Goal: Task Accomplishment & Management: Manage account settings

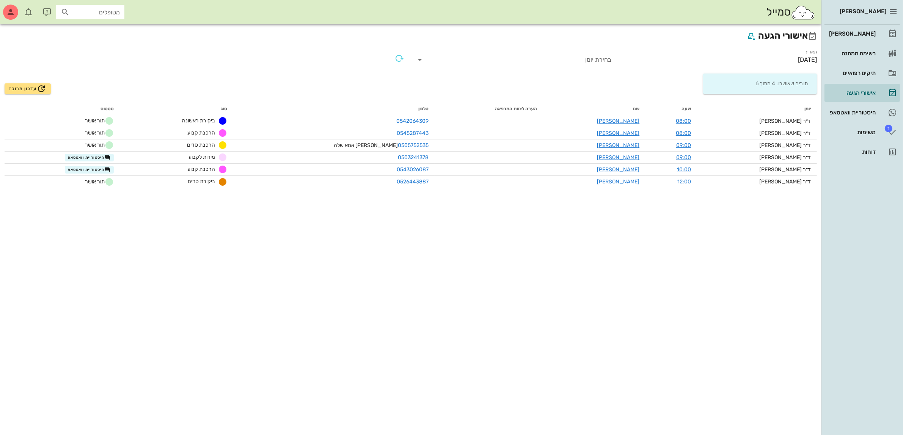
click at [109, 22] on div "סמייל מטופלים" at bounding box center [410, 12] width 821 height 24
click at [114, 14] on input "text" at bounding box center [95, 12] width 49 height 10
type input "[PERSON_NAME]"
click at [86, 37] on div "0504080782" at bounding box center [95, 36] width 83 height 6
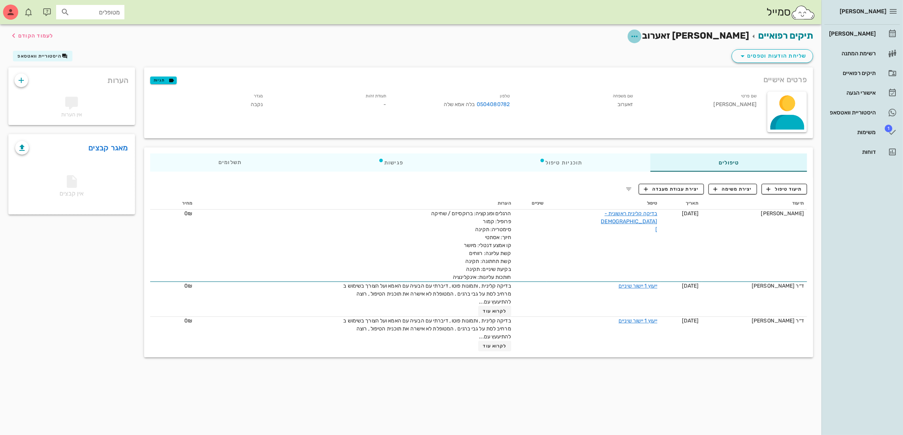
click at [639, 35] on icon "button" at bounding box center [634, 36] width 9 height 9
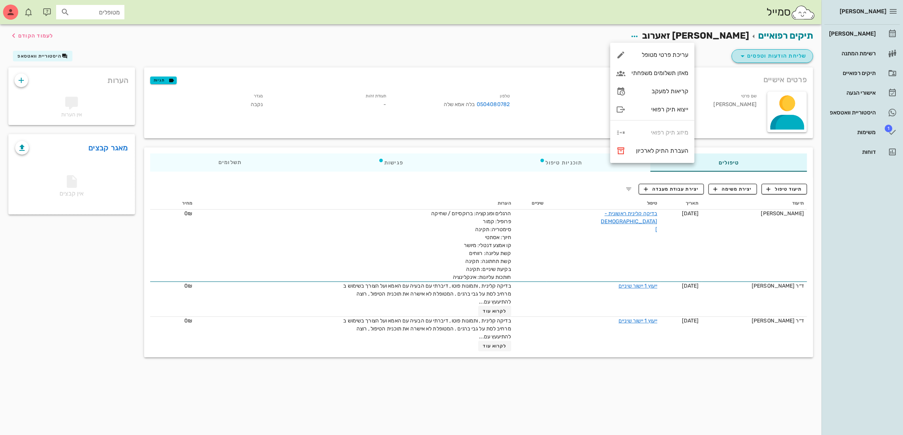
click at [739, 54] on icon "button" at bounding box center [742, 56] width 9 height 9
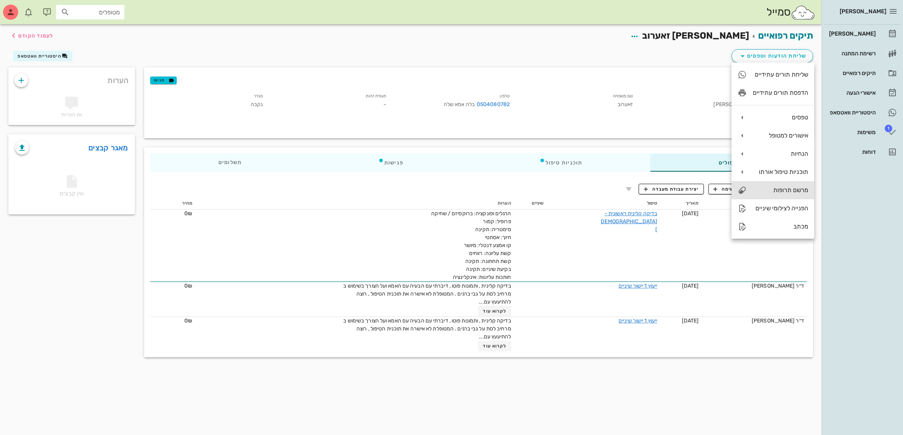
click at [773, 193] on div "מרשם תרופות" at bounding box center [780, 190] width 55 height 7
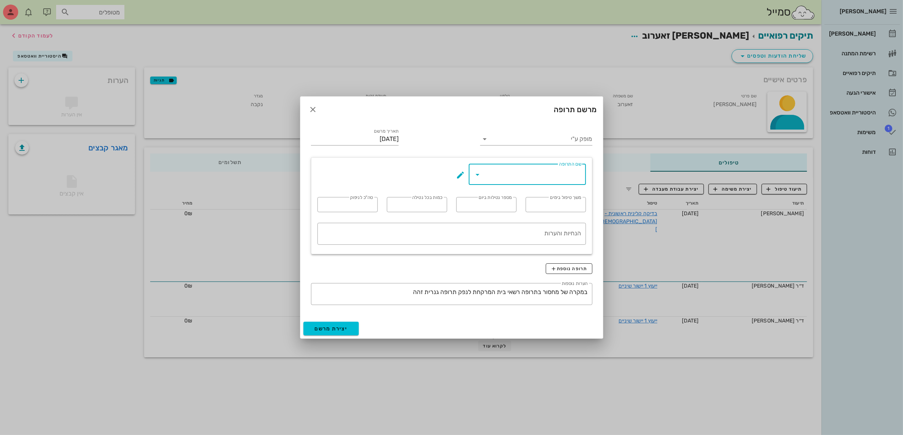
click at [508, 177] on input "שם התרופה" at bounding box center [532, 174] width 97 height 12
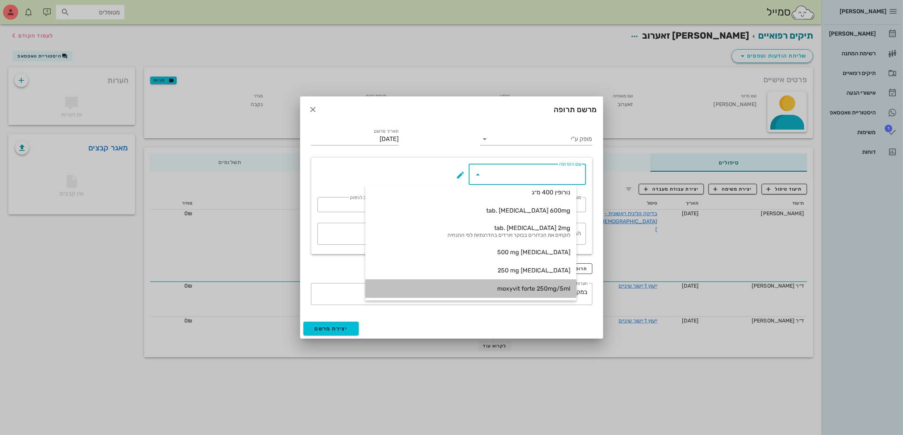
click at [536, 287] on div "moxyvit forte 250mg/5ml" at bounding box center [470, 288] width 199 height 7
type input "moxyvit forte 250mg/5ml"
type input "7"
type input "2"
type input "10ml"
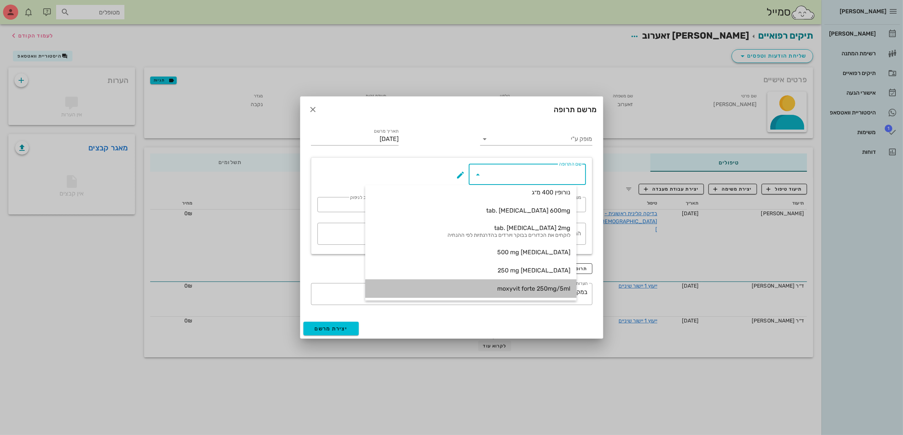
type input "שני בקבוקים"
type textarea "אחרי אוכל"
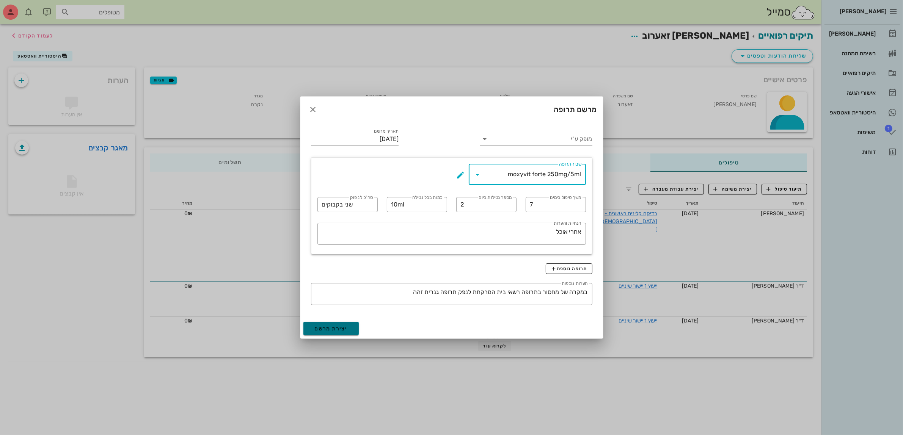
drag, startPoint x: 334, startPoint y: 331, endPoint x: 727, endPoint y: 93, distance: 458.8
click at [727, 93] on div "[PERSON_NAME] יומן מרפאה רשימת המתנה תיקים רפואיים אישורי הגעה היסטוריית וואטסא…" at bounding box center [451, 217] width 903 height 435
drag, startPoint x: 565, startPoint y: 128, endPoint x: 561, endPoint y: 137, distance: 9.9
click at [565, 131] on div "מופק ע"י" at bounding box center [535, 137] width 121 height 30
click at [560, 139] on input "מופק ע"י" at bounding box center [541, 139] width 101 height 12
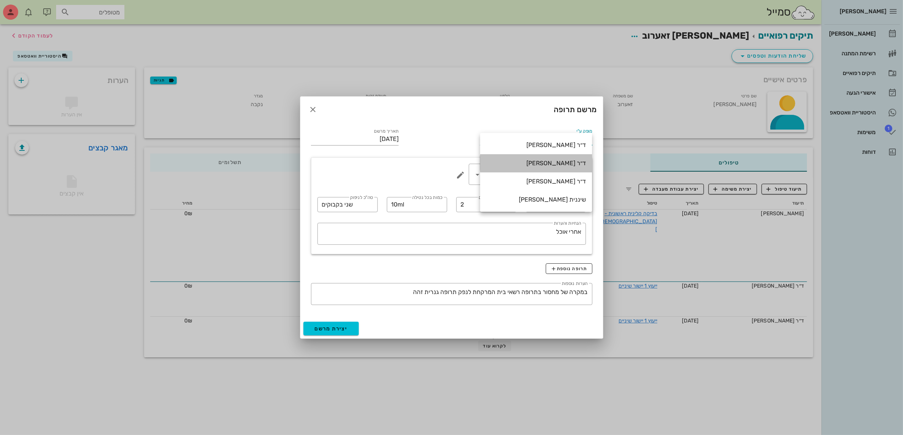
drag, startPoint x: 565, startPoint y: 163, endPoint x: 502, endPoint y: 216, distance: 82.4
click at [564, 163] on div "ד״ר [PERSON_NAME]" at bounding box center [536, 163] width 100 height 7
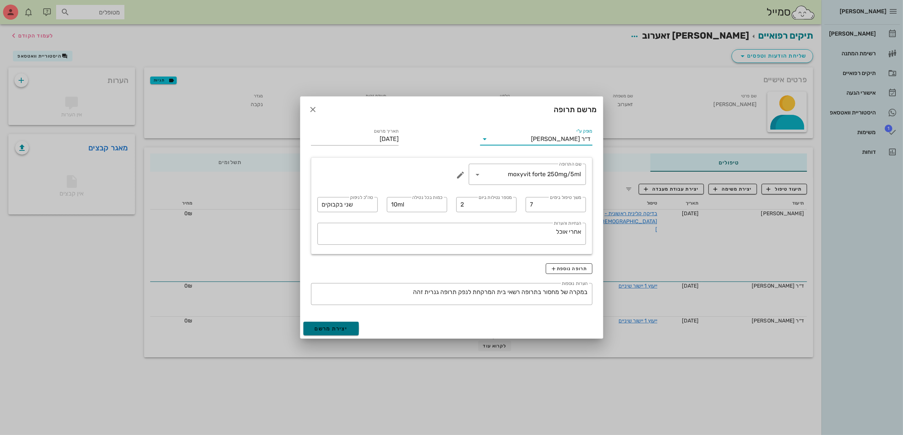
click at [328, 327] on span "יצירת מרשם" at bounding box center [331, 329] width 33 height 6
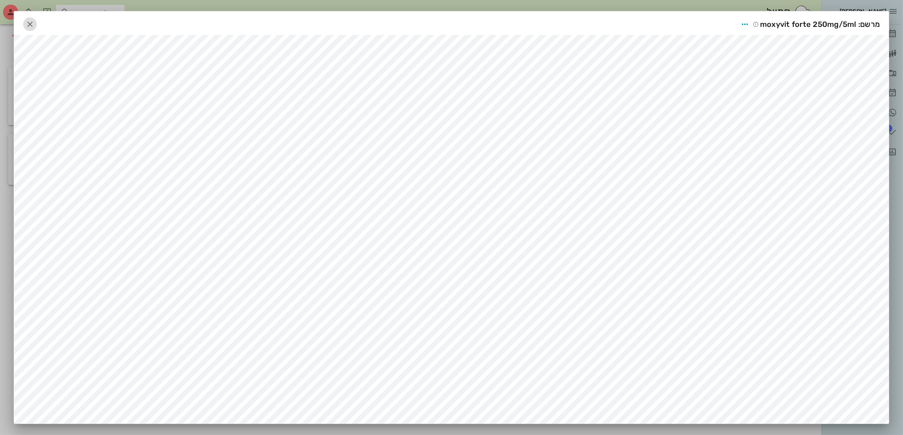
click at [34, 24] on icon "button" at bounding box center [29, 24] width 9 height 9
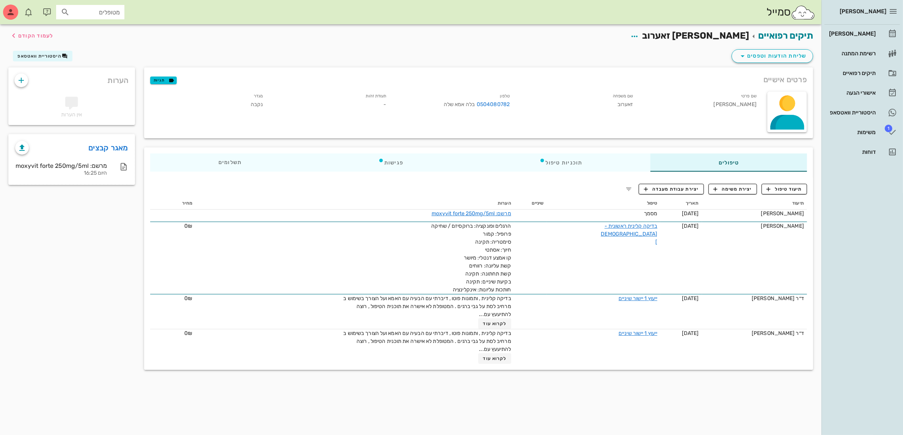
click at [697, 40] on span "[PERSON_NAME] זאערוב" at bounding box center [695, 35] width 107 height 11
click at [639, 39] on icon "button" at bounding box center [634, 36] width 9 height 9
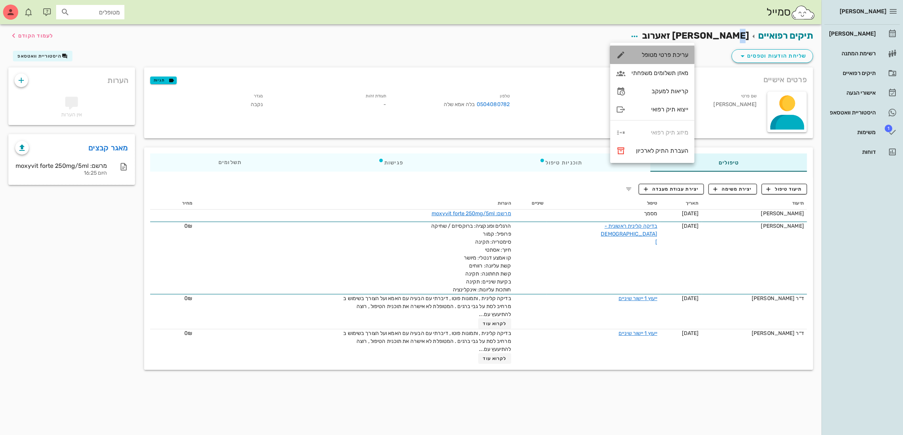
click at [684, 52] on div "עריכת פרטי מטופל" at bounding box center [659, 54] width 57 height 7
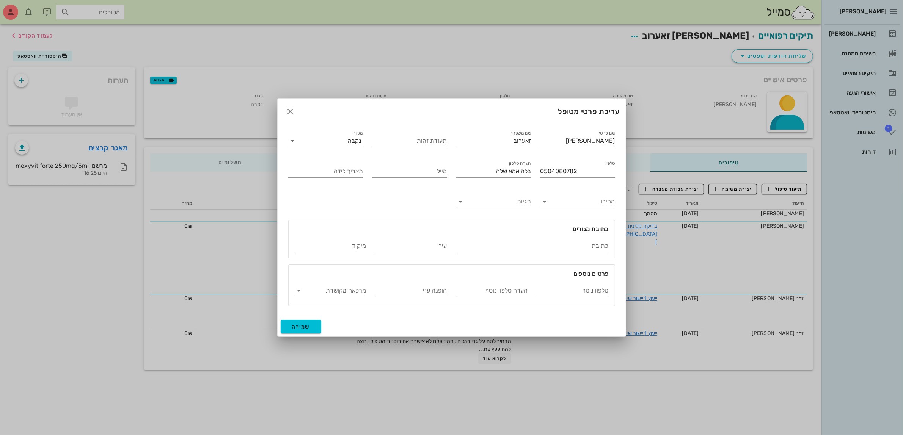
click at [438, 137] on div "תעודת זהות" at bounding box center [409, 141] width 75 height 12
type input "217569151"
click at [306, 326] on span "שמירה" at bounding box center [301, 327] width 18 height 6
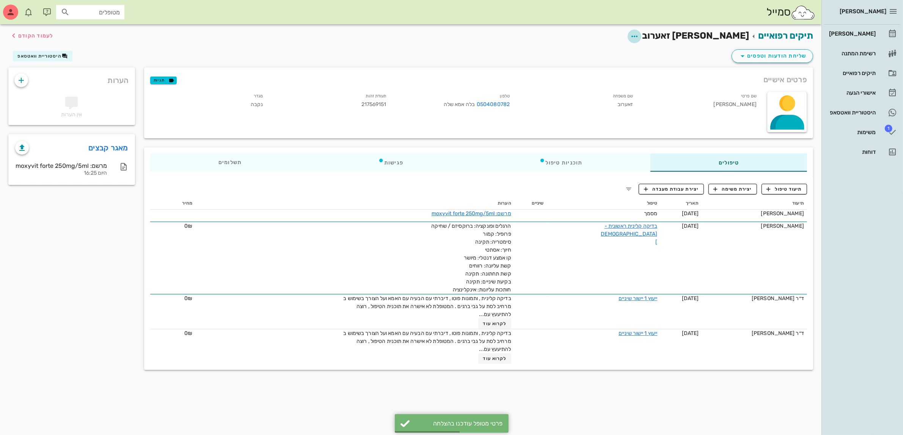
click at [641, 33] on span "button" at bounding box center [634, 36] width 14 height 9
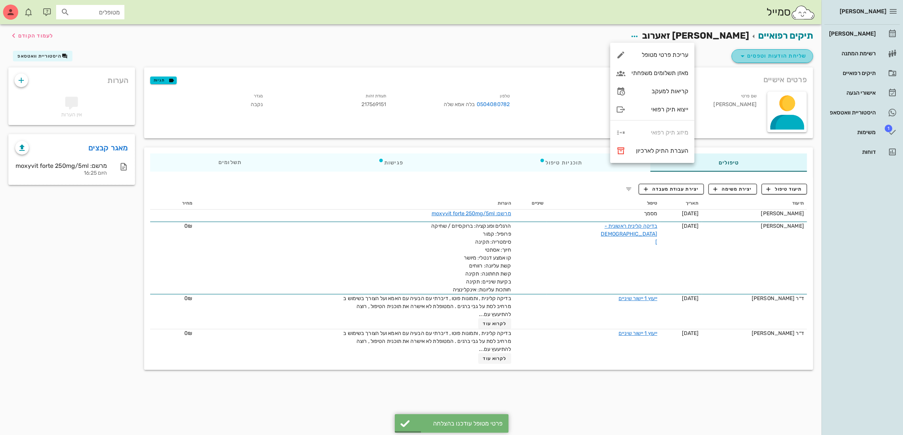
click at [737, 53] on button "שליחת הודעות וטפסים" at bounding box center [772, 56] width 82 height 14
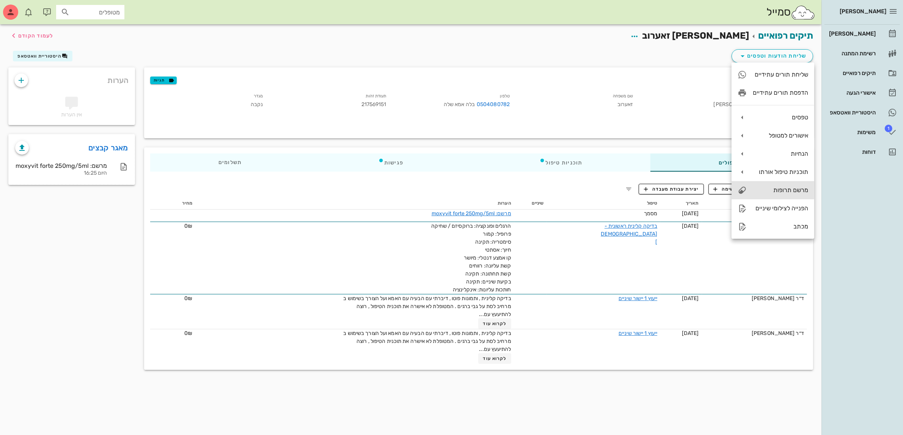
click at [783, 189] on div "מרשם תרופות" at bounding box center [780, 190] width 55 height 7
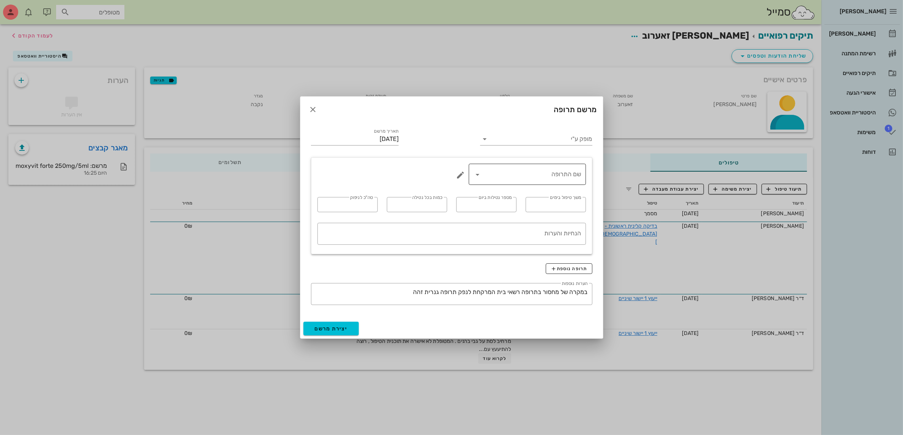
click at [563, 172] on input "שם התרופה" at bounding box center [532, 174] width 97 height 12
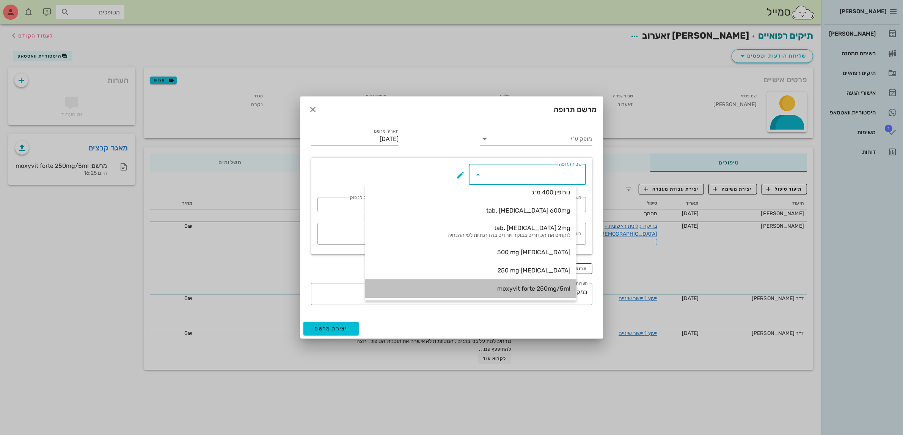
click at [539, 283] on div "moxyvit forte 250mg/5ml" at bounding box center [470, 289] width 199 height 16
type input "moxyvit forte 250mg/5ml"
type input "7"
type input "2"
type input "10ml"
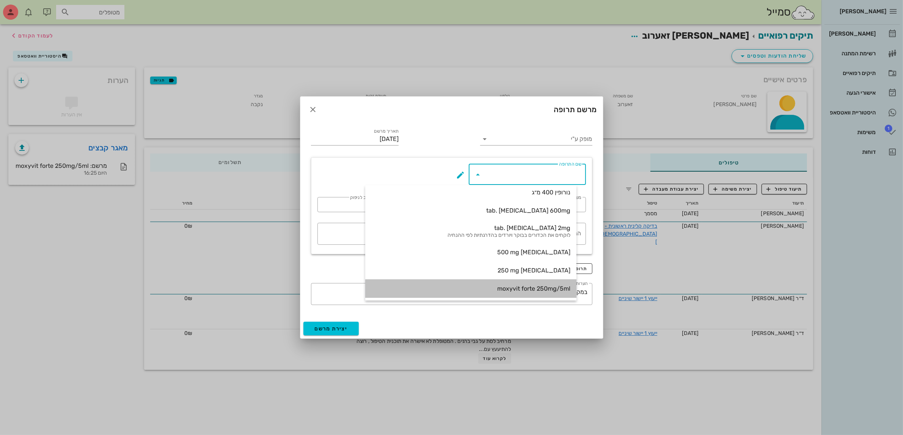
type input "שני בקבוקים"
type textarea "אחרי אוכל"
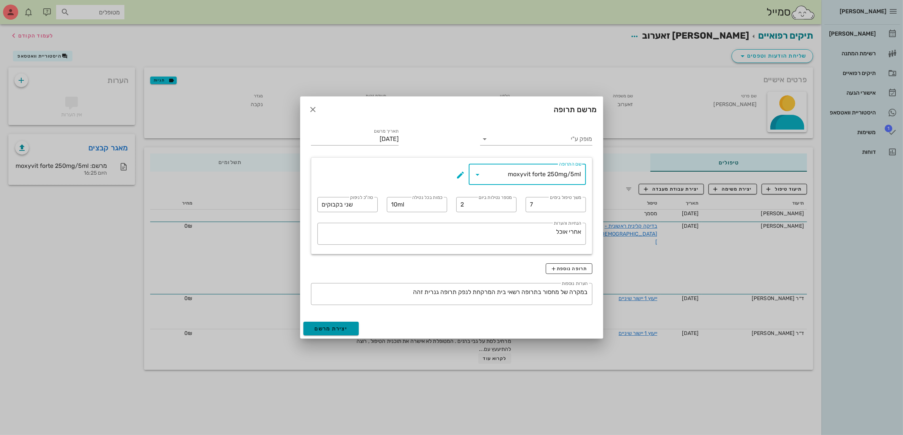
click at [313, 329] on button "יצירת מרשם" at bounding box center [331, 329] width 56 height 14
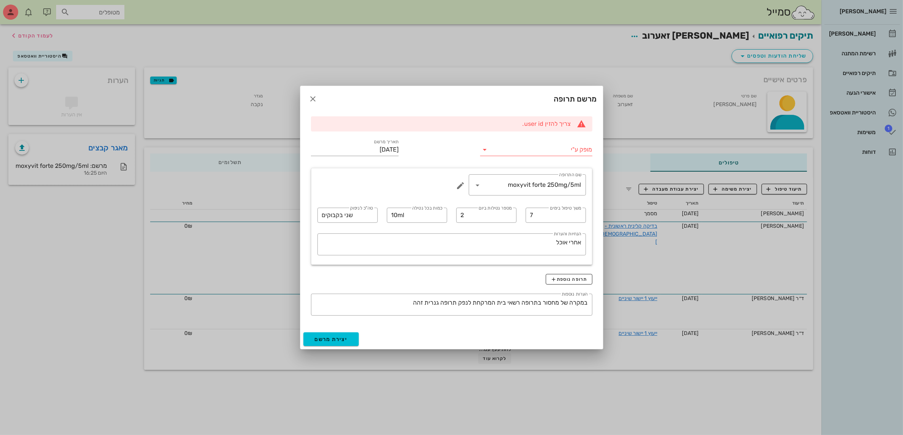
click at [522, 154] on input "מופק ע"י" at bounding box center [541, 150] width 101 height 12
click at [548, 176] on div "ד״ר [PERSON_NAME]" at bounding box center [536, 173] width 100 height 7
click at [339, 338] on span "יצירת מרשם" at bounding box center [331, 339] width 33 height 6
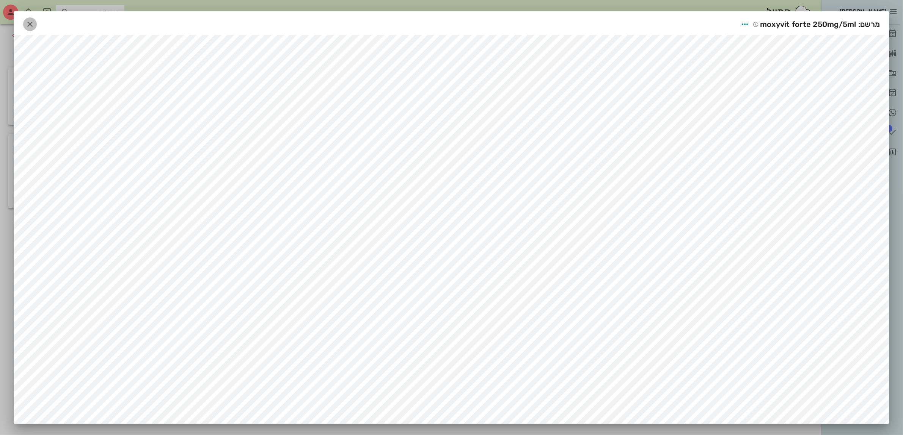
click at [34, 25] on icon "button" at bounding box center [29, 24] width 9 height 9
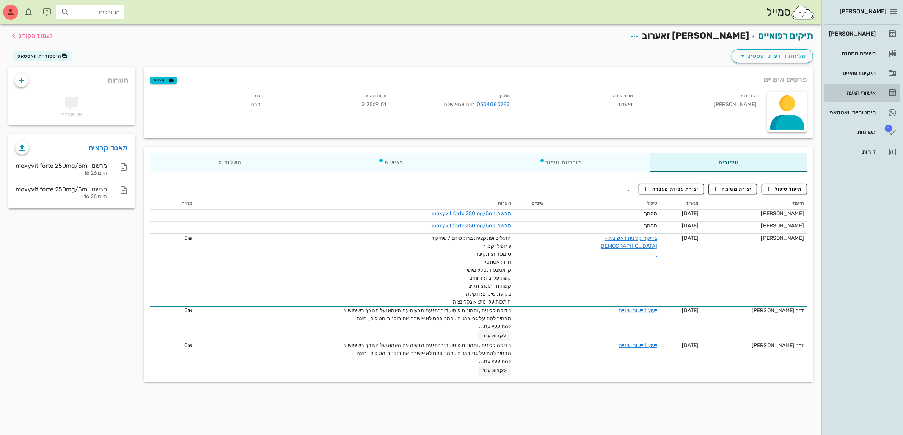
click at [848, 88] on div "אישורי הגעה" at bounding box center [851, 93] width 48 height 12
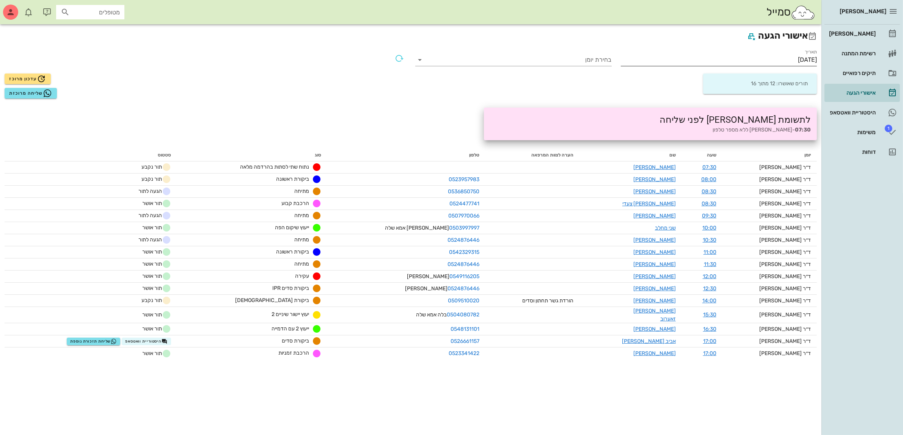
click at [793, 57] on input "[DATE]" at bounding box center [719, 60] width 196 height 12
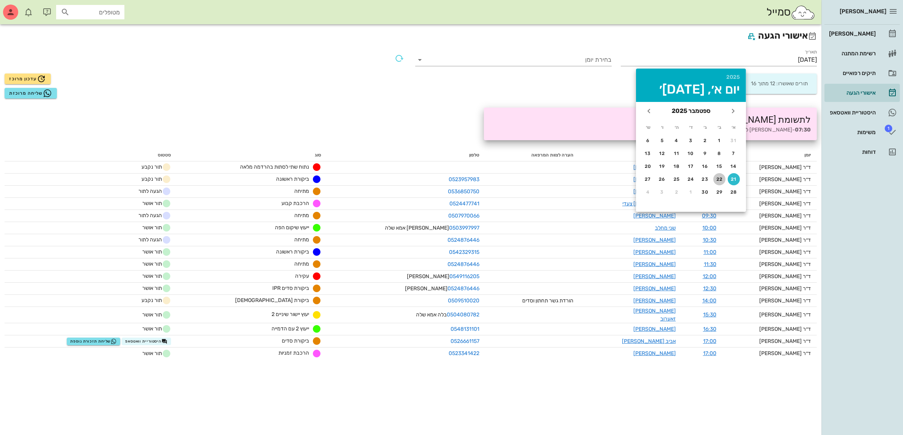
click at [719, 177] on div "22" at bounding box center [719, 179] width 12 height 5
type input "[DATE]"
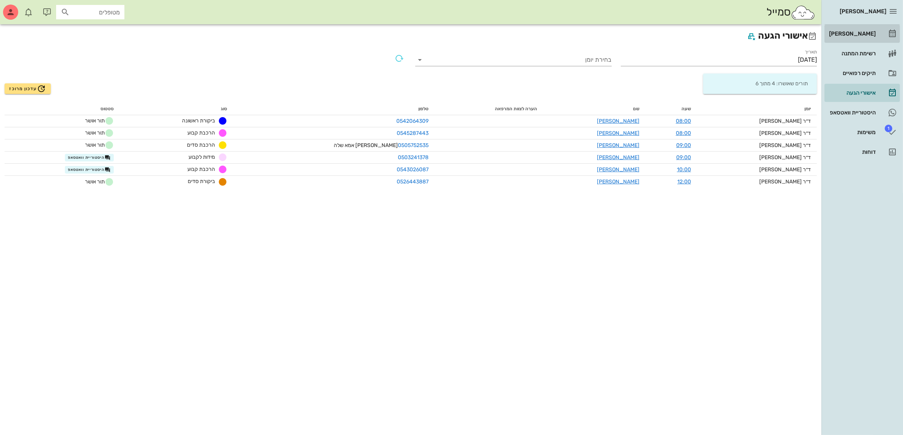
click at [861, 29] on div "[PERSON_NAME]" at bounding box center [851, 34] width 48 height 12
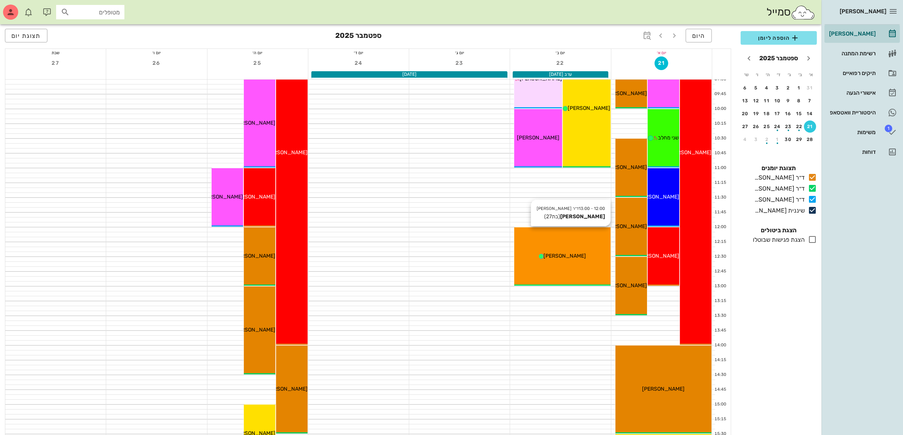
scroll to position [95, 0]
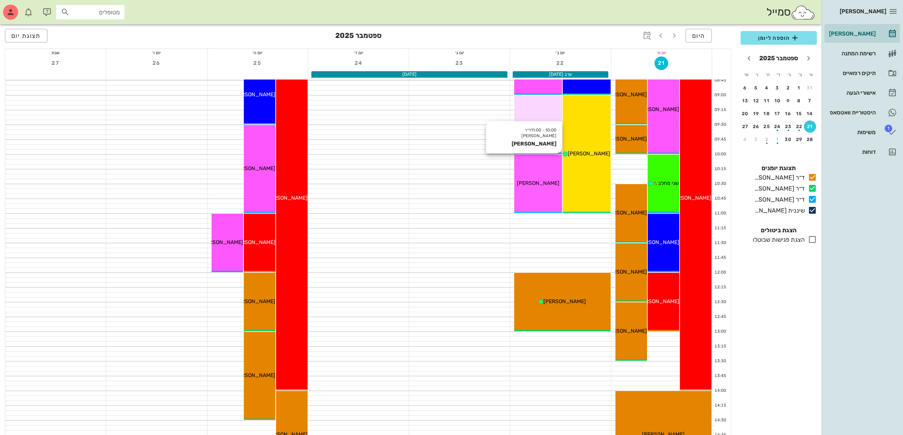
click at [541, 177] on div "10:00 - 11:00 ד״ר [PERSON_NAME] [PERSON_NAME] [PERSON_NAME]" at bounding box center [538, 184] width 48 height 58
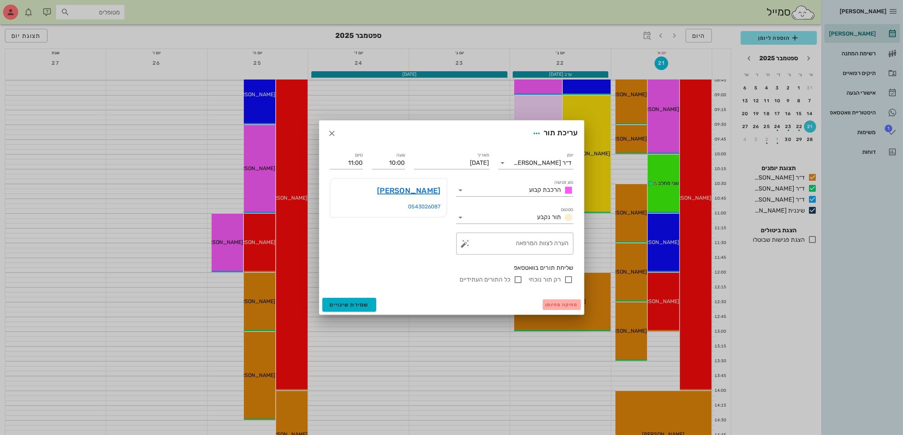
click at [549, 306] on span "מחיקה מהיומן" at bounding box center [562, 304] width 32 height 5
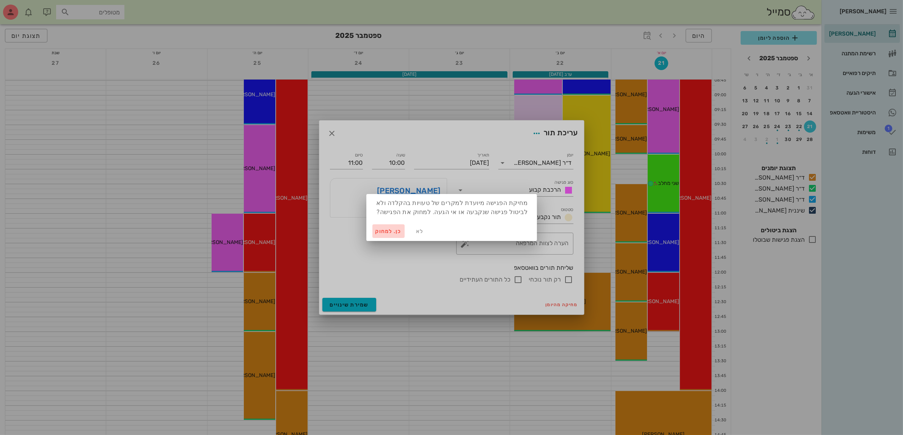
click at [385, 232] on span "כן. למחוק" at bounding box center [388, 231] width 27 height 6
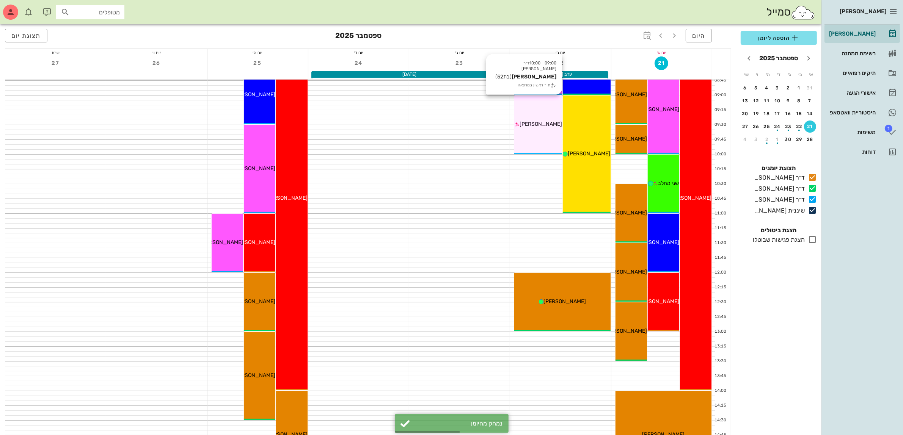
click at [542, 124] on span "[PERSON_NAME]" at bounding box center [540, 124] width 42 height 6
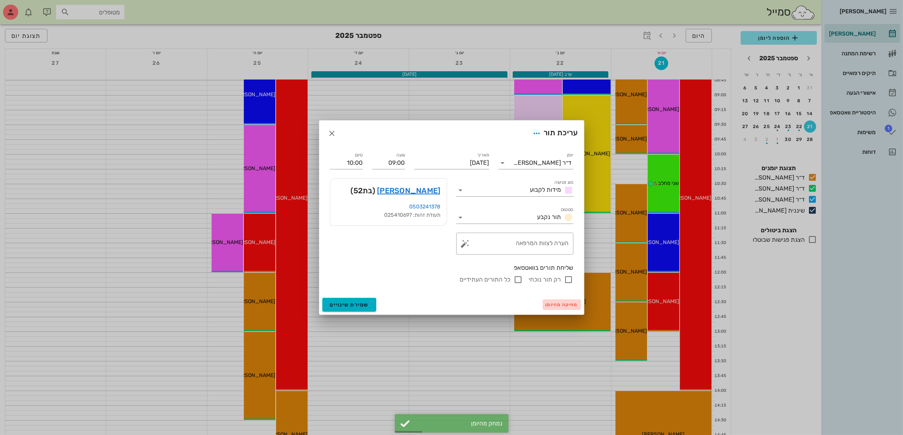
click at [557, 305] on span "מחיקה מהיומן" at bounding box center [562, 304] width 32 height 5
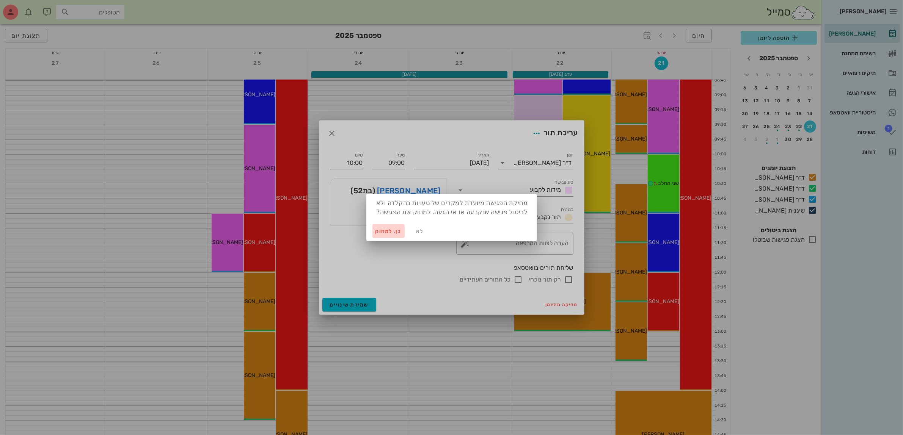
click at [389, 232] on span "כן. למחוק" at bounding box center [388, 231] width 27 height 6
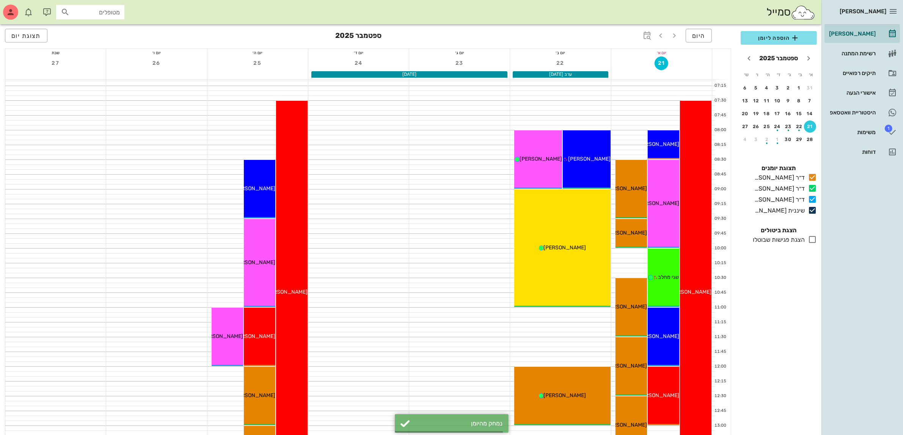
scroll to position [0, 0]
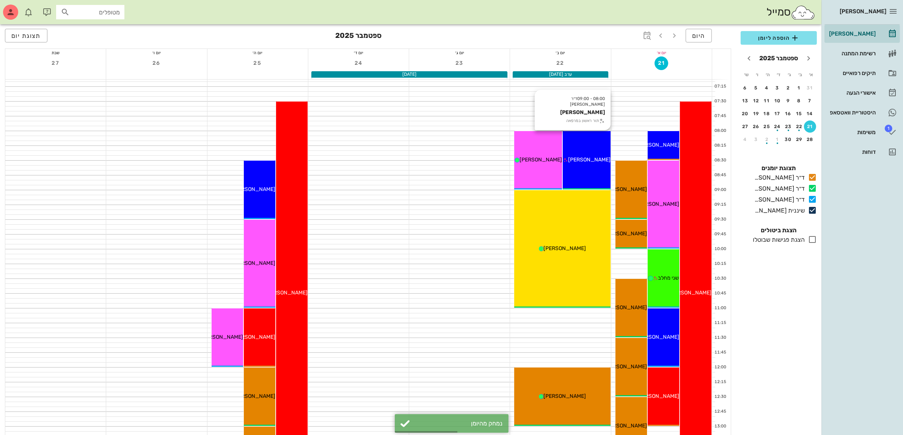
click at [571, 154] on div "08:00 - 09:00 ד״ר [PERSON_NAME] [PERSON_NAME] תור ראשון במרפאה [PERSON_NAME]" at bounding box center [587, 160] width 48 height 58
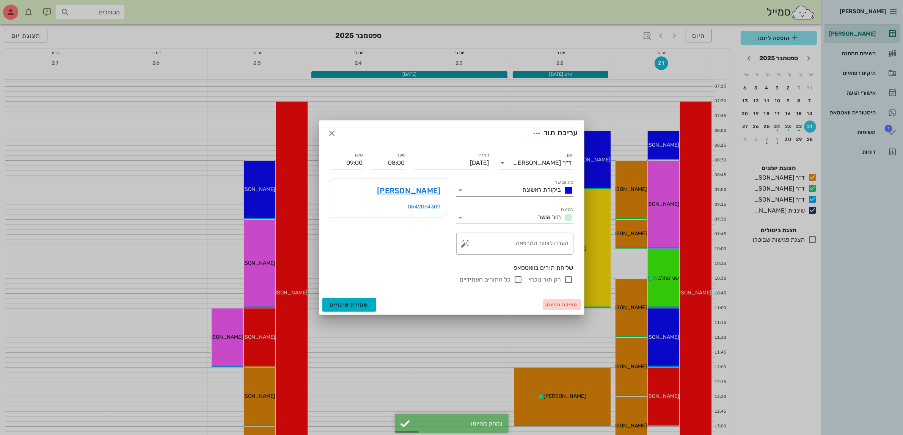
click at [560, 304] on span "מחיקה מהיומן" at bounding box center [562, 304] width 32 height 5
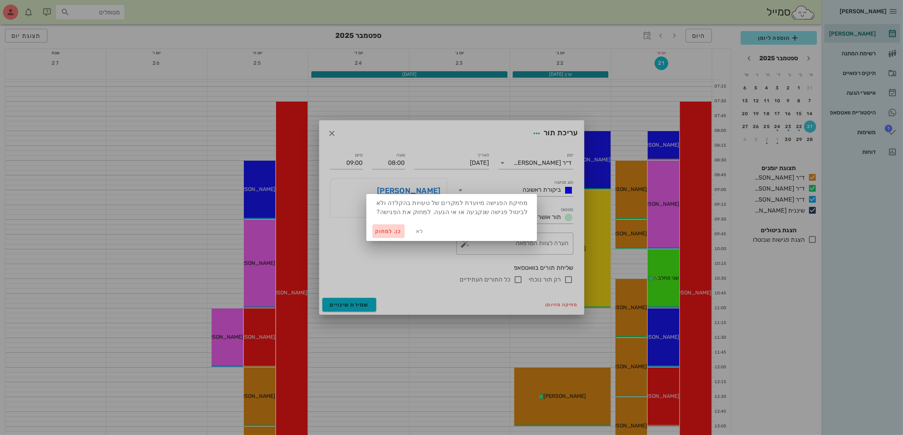
click at [381, 235] on button "כן. למחוק" at bounding box center [388, 231] width 33 height 14
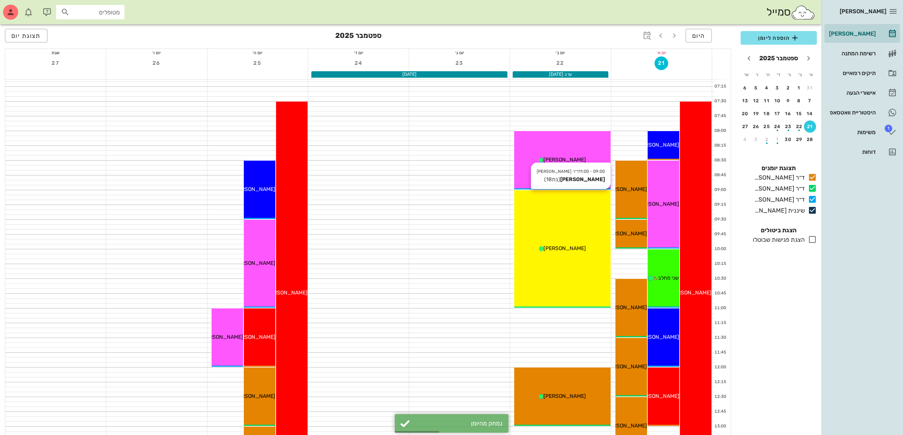
click at [556, 163] on div "[PERSON_NAME]" at bounding box center [562, 160] width 96 height 8
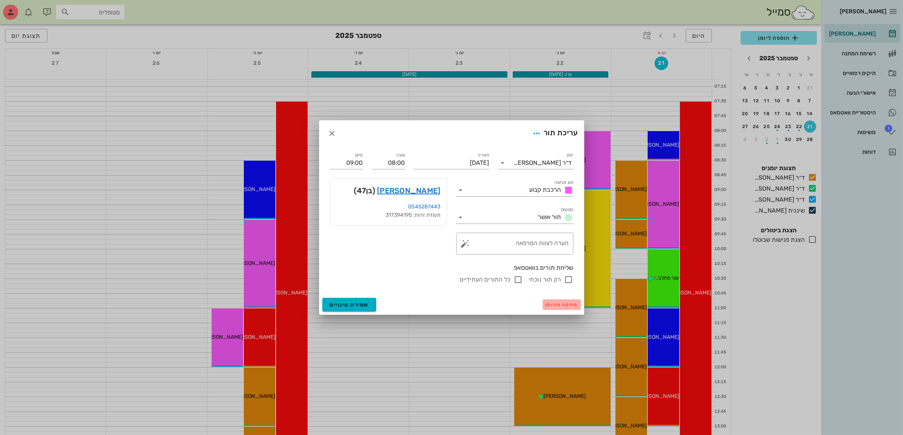
click at [558, 306] on span "מחיקה מהיומן" at bounding box center [562, 304] width 32 height 5
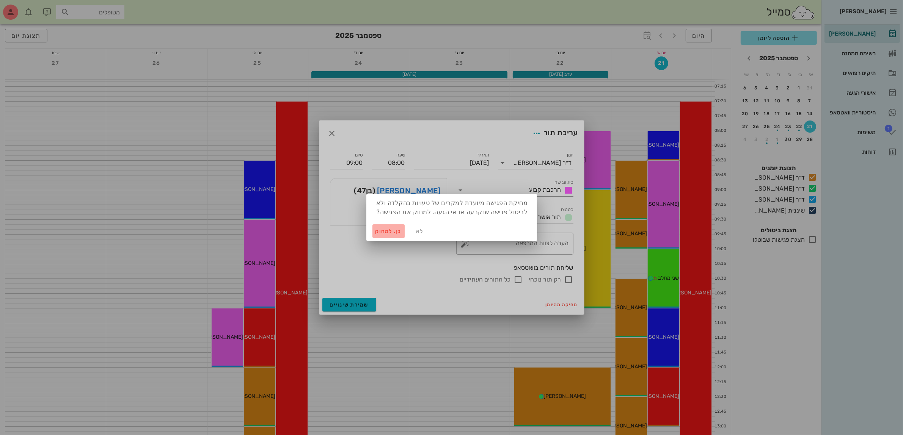
click at [381, 230] on span "כן. למחוק" at bounding box center [388, 231] width 27 height 6
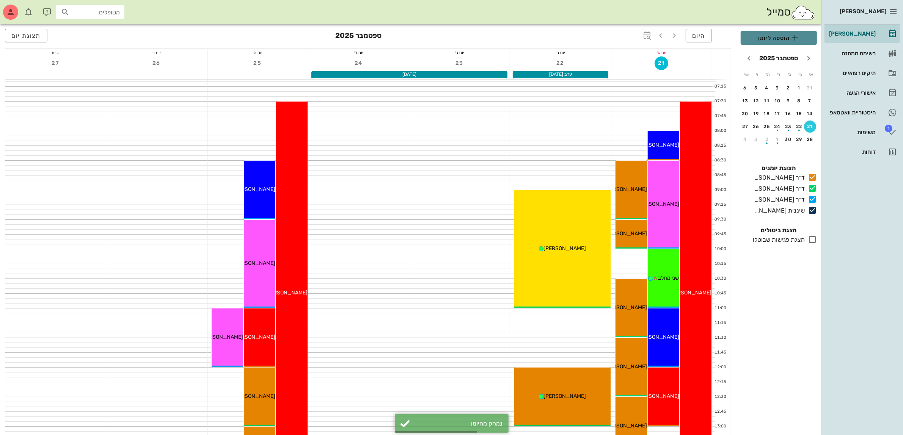
click at [772, 40] on span "הוספה ליומן" at bounding box center [778, 37] width 64 height 9
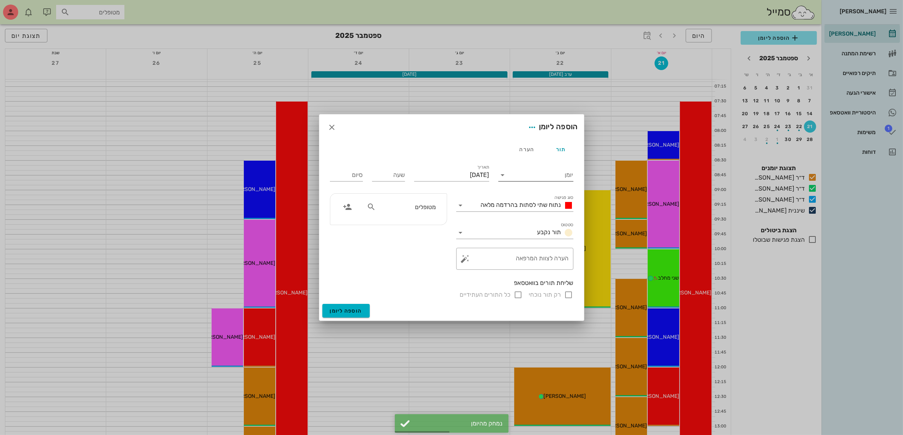
click at [542, 174] on input "יומן" at bounding box center [541, 175] width 64 height 12
click at [545, 218] on div "ד״ר [PERSON_NAME]" at bounding box center [537, 217] width 67 height 7
click at [501, 201] on span "נתוח שתי לסתות בהרדמה מלאה" at bounding box center [521, 204] width 80 height 7
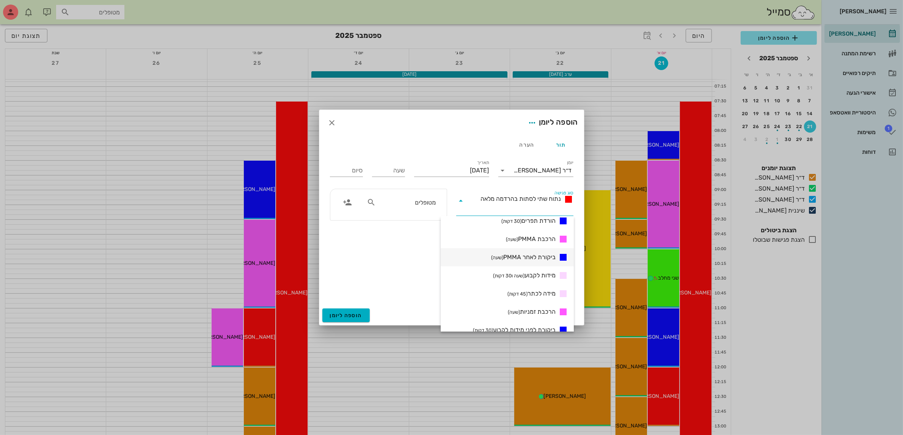
scroll to position [237, 0]
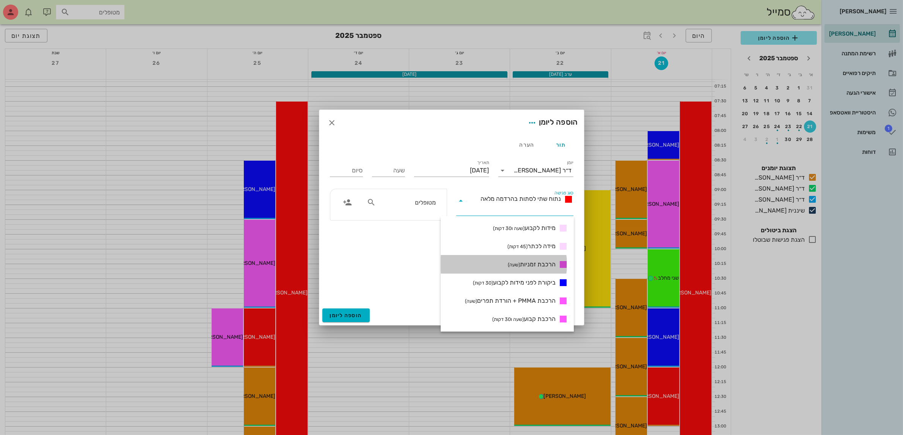
drag, startPoint x: 536, startPoint y: 266, endPoint x: 472, endPoint y: 208, distance: 85.9
click at [536, 266] on span "הרכבת זמניות (שעה)" at bounding box center [532, 264] width 48 height 9
type input "01:00"
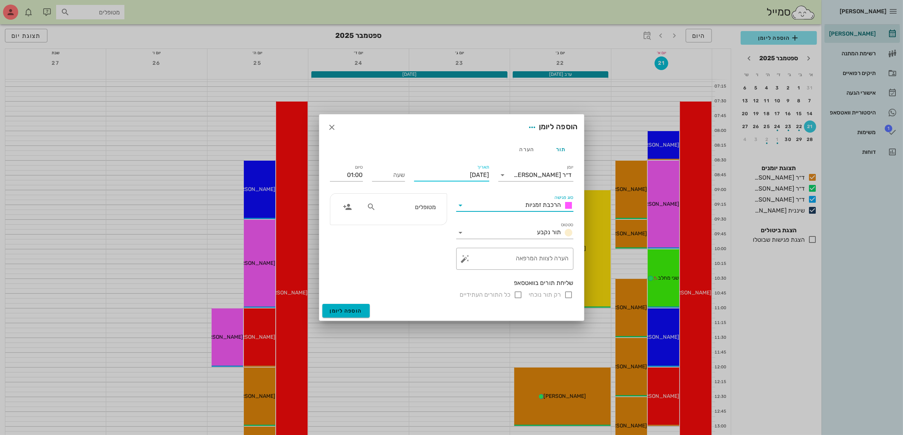
click at [432, 173] on input "[DATE]" at bounding box center [451, 175] width 75 height 12
click at [479, 259] on div "22" at bounding box center [478, 261] width 12 height 5
type input "[DATE]"
click at [394, 174] on input "שעה" at bounding box center [388, 175] width 33 height 12
type input "09:00"
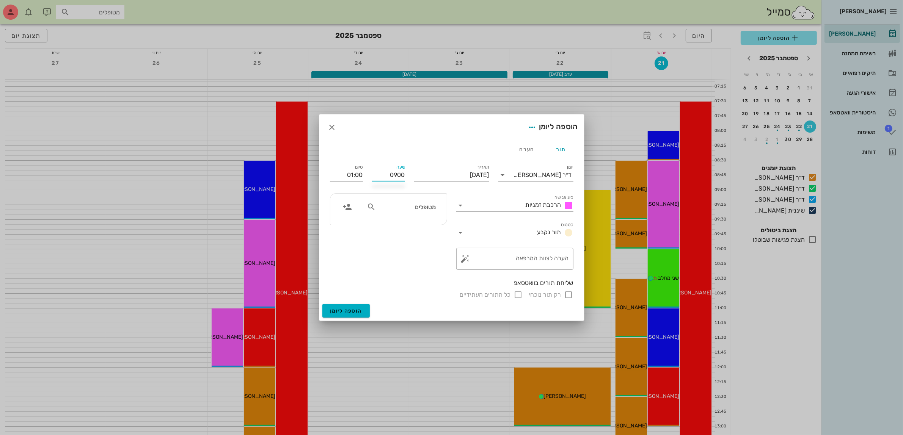
type input "10:00"
click at [421, 209] on input "text" at bounding box center [406, 207] width 58 height 10
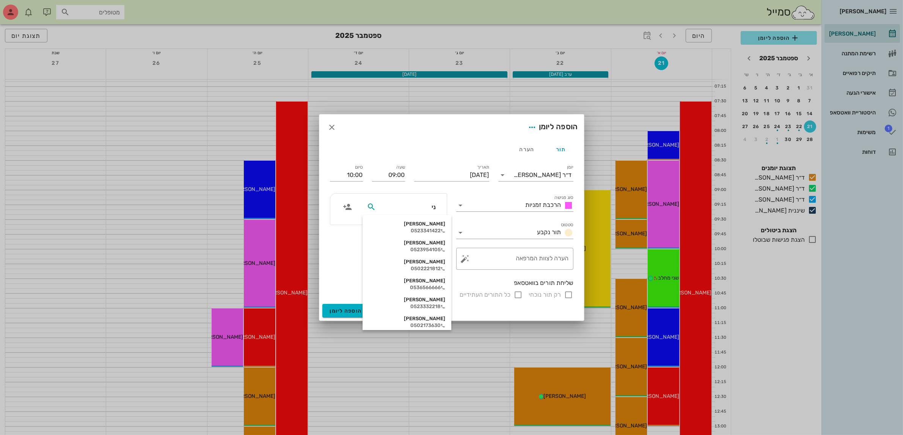
type input "ניס"
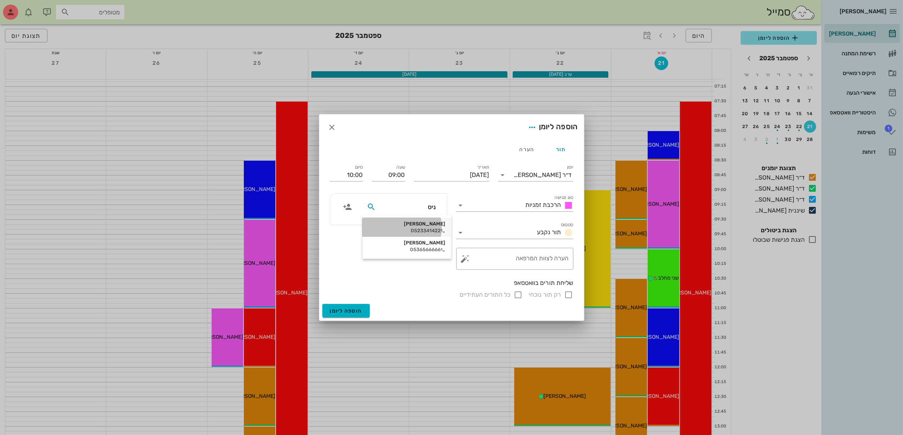
click at [412, 226] on div "[PERSON_NAME]" at bounding box center [406, 224] width 77 height 6
click at [353, 311] on span "הוספה ליומן" at bounding box center [346, 311] width 32 height 6
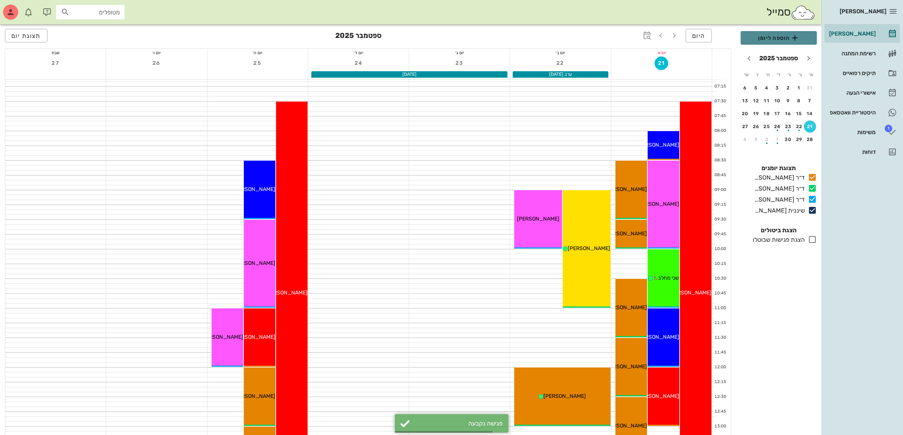
click at [775, 40] on span "הוספה ליומן" at bounding box center [778, 37] width 64 height 9
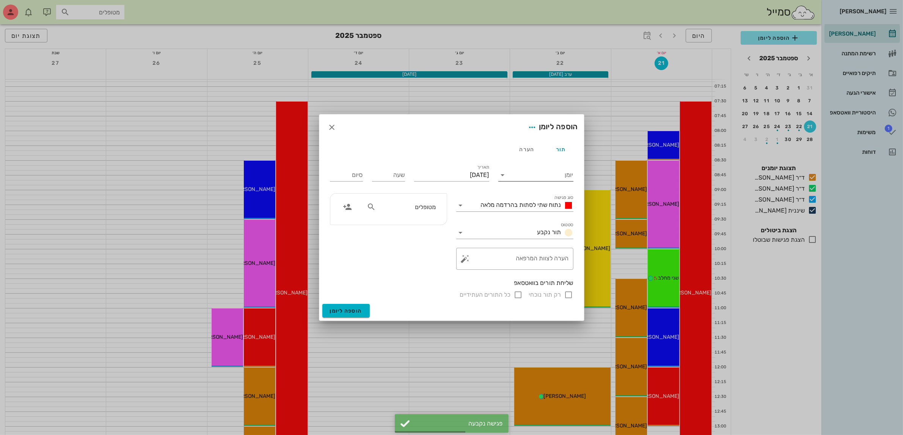
click at [536, 171] on input "יומן" at bounding box center [541, 175] width 64 height 12
click at [538, 220] on div "ד״ר [PERSON_NAME]" at bounding box center [537, 217] width 67 height 7
click at [550, 207] on span "נתוח שתי לסתות בהרדמה מלאה" at bounding box center [521, 204] width 80 height 7
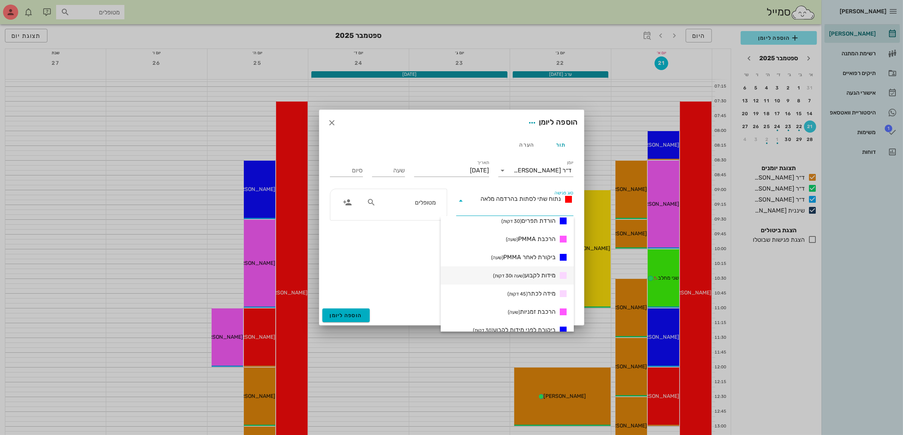
scroll to position [142, 0]
click at [531, 254] on span "ביקורת ראשונה (שעה)" at bounding box center [530, 250] width 50 height 9
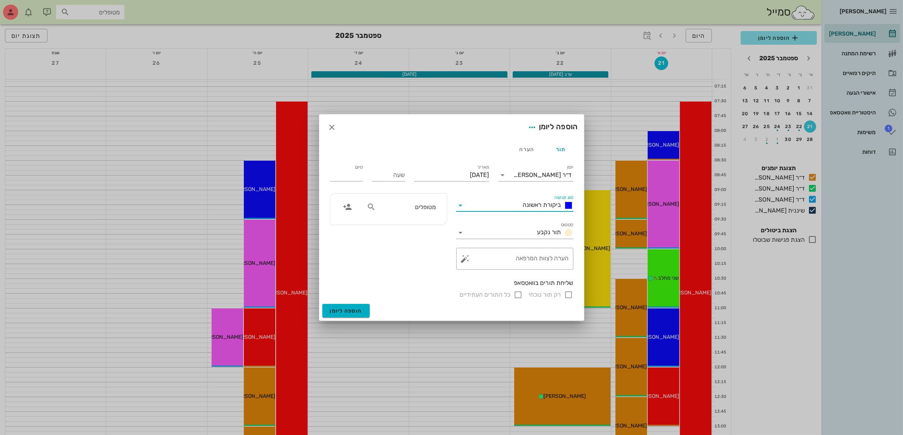
type input "01:00"
click at [426, 171] on input "[DATE]" at bounding box center [451, 175] width 75 height 12
click at [474, 259] on div "22" at bounding box center [478, 261] width 12 height 5
type input "[DATE]"
click at [389, 173] on input "שעה" at bounding box center [388, 175] width 33 height 12
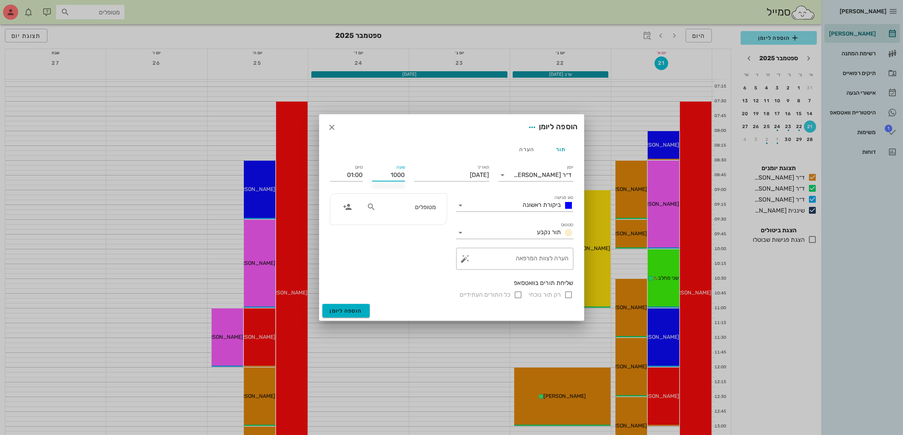
type input "10:00"
type input "11:00"
click at [381, 207] on input "מטופלים" at bounding box center [406, 207] width 58 height 10
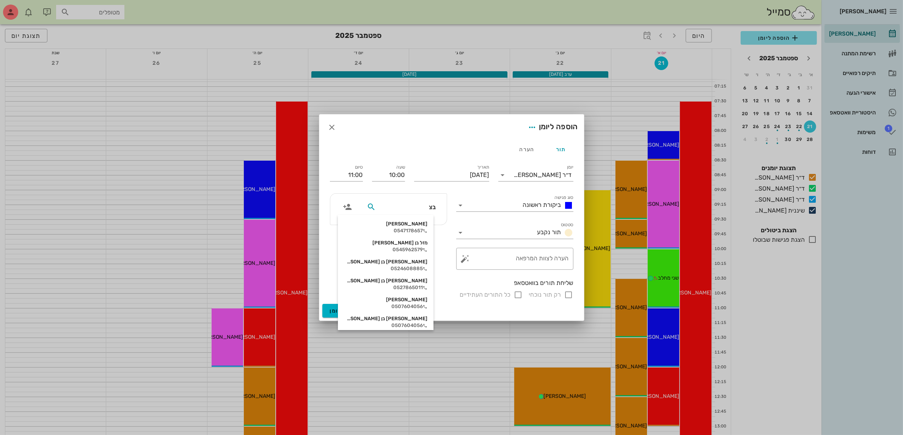
type input "בצל"
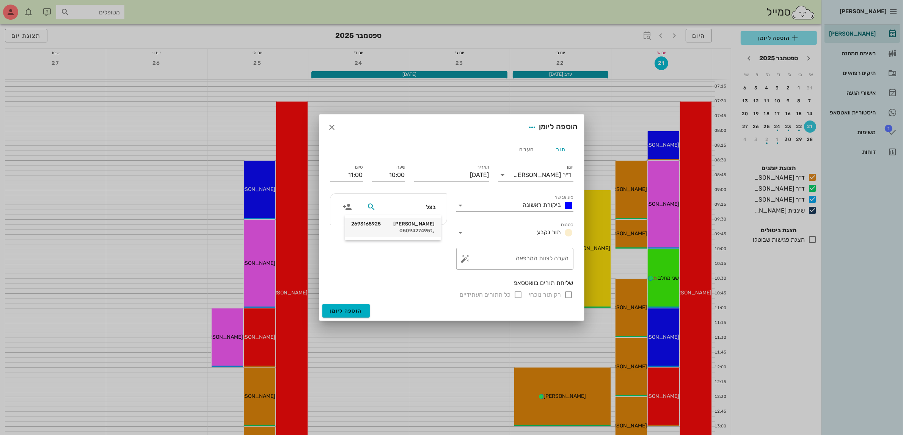
click at [413, 225] on div "[PERSON_NAME] 2693165925" at bounding box center [392, 224] width 83 height 6
click at [355, 312] on span "הוספה ליומן" at bounding box center [346, 311] width 32 height 6
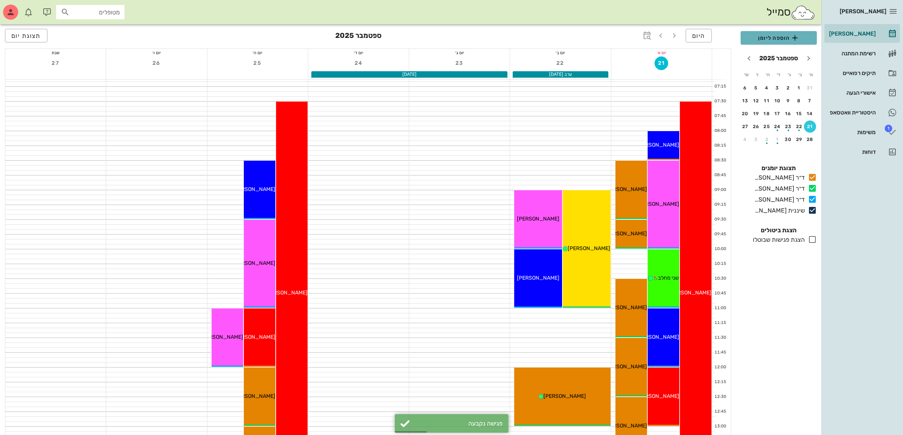
click at [785, 39] on span "הוספה ליומן" at bounding box center [778, 37] width 64 height 9
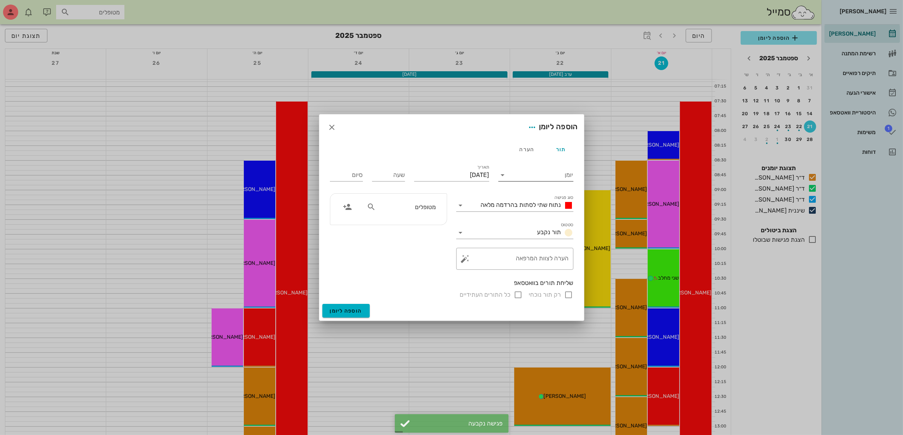
click at [543, 177] on input "יומן" at bounding box center [541, 175] width 64 height 12
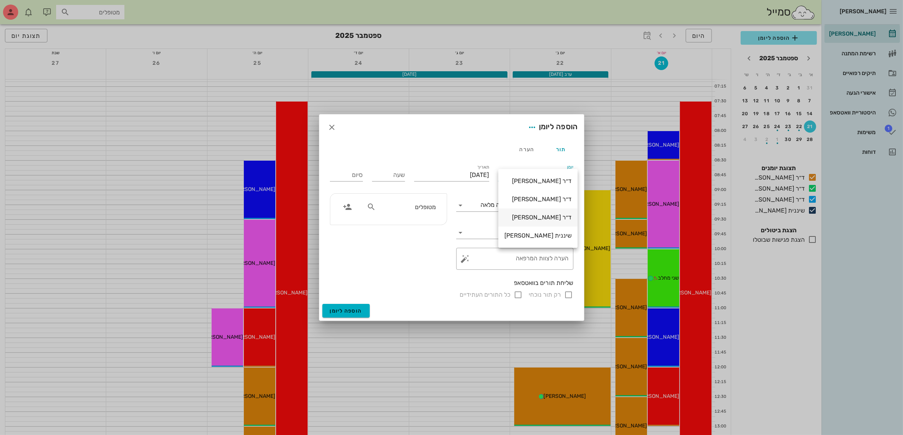
click at [531, 221] on div "ד״ר [PERSON_NAME]" at bounding box center [537, 217] width 67 height 7
click at [529, 203] on span "נתוח שתי לסתות בהרדמה מלאה" at bounding box center [521, 204] width 80 height 7
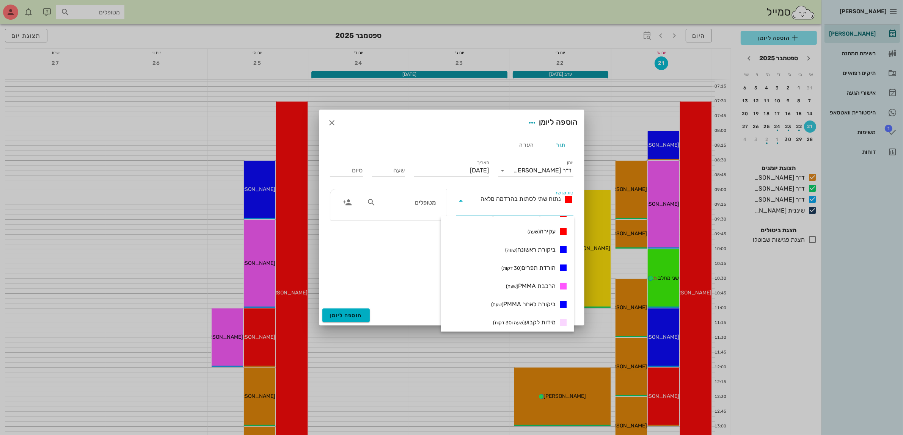
scroll to position [237, 0]
click at [546, 320] on span "הרכבת קבוע (שעה ו30 דקות)" at bounding box center [523, 319] width 63 height 9
type input "01:30"
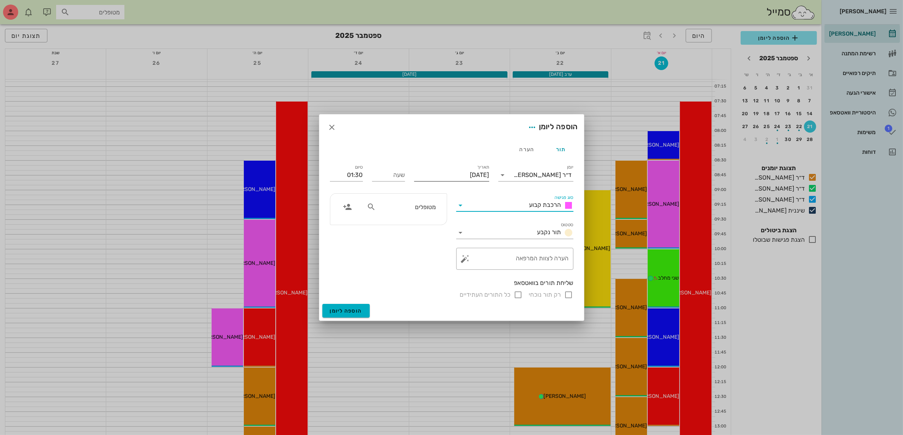
click at [436, 173] on input "[DATE]" at bounding box center [451, 175] width 75 height 12
click at [477, 260] on div "22" at bounding box center [478, 261] width 12 height 5
type input "[DATE]"
click at [392, 171] on input "שעה" at bounding box center [388, 175] width 33 height 12
type input "12:00"
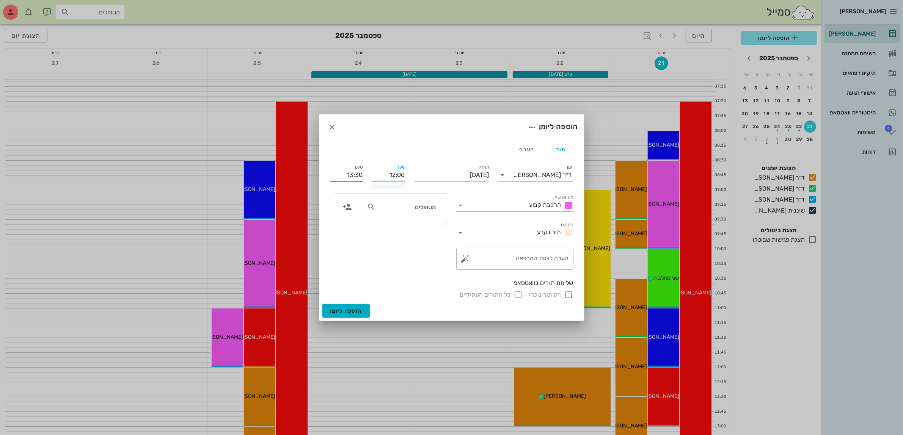
click at [362, 176] on input "13:30" at bounding box center [346, 175] width 33 height 12
click at [349, 224] on div "13:00 (שעה)" at bounding box center [326, 224] width 46 height 6
type input "13:00"
click at [436, 205] on div "מטופלים" at bounding box center [401, 207] width 78 height 14
type input "יאי"
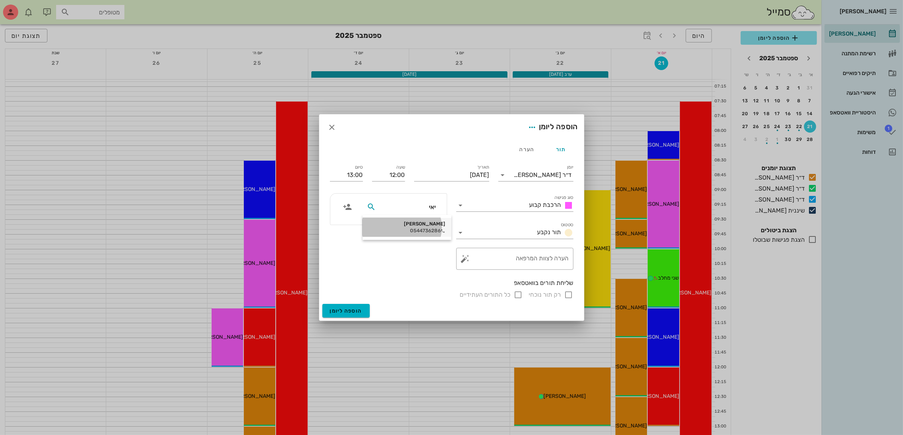
click at [428, 226] on div "[PERSON_NAME]" at bounding box center [406, 224] width 77 height 6
click at [394, 177] on input "12:00" at bounding box center [388, 175] width 33 height 12
drag, startPoint x: 382, startPoint y: 179, endPoint x: 474, endPoint y: 167, distance: 92.5
click at [473, 173] on div "יומן ד״ר [PERSON_NAME] סוג פגישה הרכבת קבוע סטטוס תור נקבע תאריך [DATE] שעה 12:…" at bounding box center [451, 231] width 252 height 146
type input "11:00"
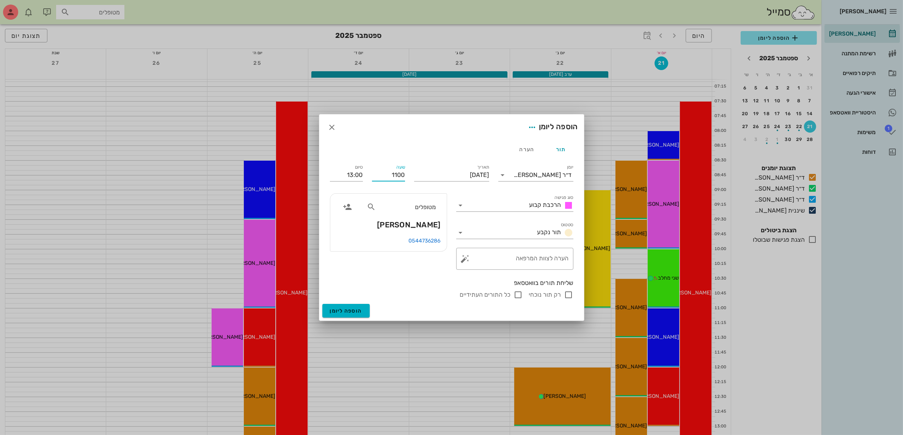
type input "12:00"
click at [454, 146] on div "תור הערה" at bounding box center [451, 149] width 252 height 18
click at [341, 311] on span "הוספה ליומן" at bounding box center [346, 311] width 32 height 6
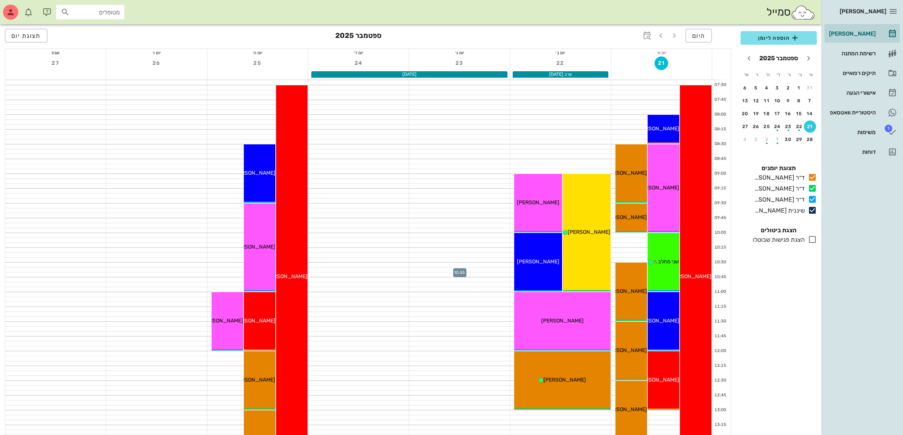
scroll to position [0, 0]
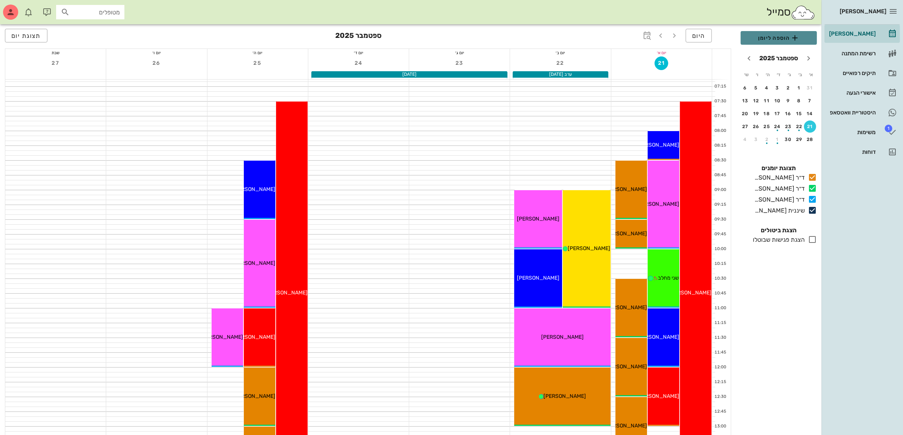
click at [778, 34] on span "הוספה ליומן" at bounding box center [778, 37] width 64 height 9
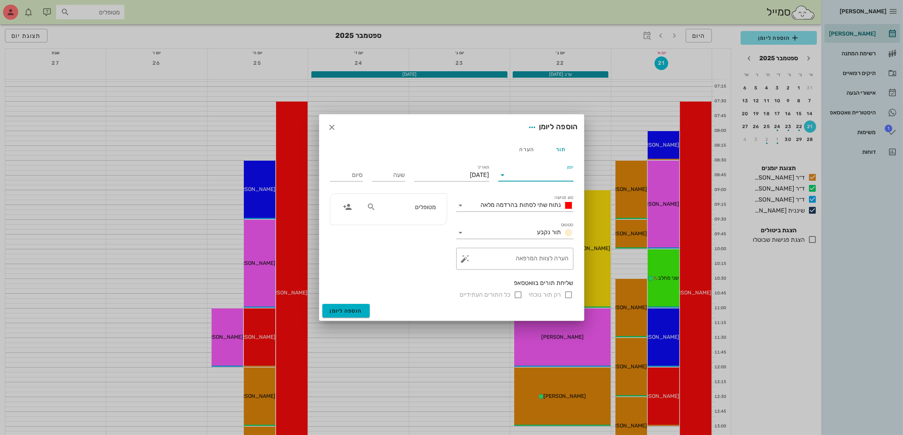
click at [562, 177] on input "יומן" at bounding box center [541, 175] width 64 height 12
click at [536, 217] on div "ד״ר [PERSON_NAME]" at bounding box center [537, 217] width 67 height 7
click at [480, 179] on input "[DATE]" at bounding box center [451, 175] width 75 height 12
click at [420, 260] on div "26" at bounding box center [421, 261] width 12 height 5
type input "[DATE]"
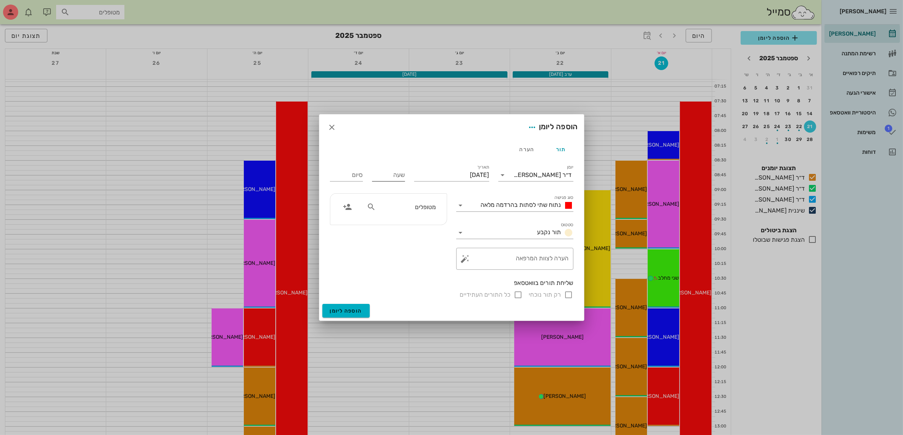
click at [382, 176] on input "שעה" at bounding box center [388, 175] width 33 height 12
type input "09:00"
click at [356, 179] on input "17:00" at bounding box center [346, 175] width 33 height 12
click at [349, 245] on div "10:30 (שעה ו30 דקות)" at bounding box center [326, 246] width 46 height 6
type input "10:30"
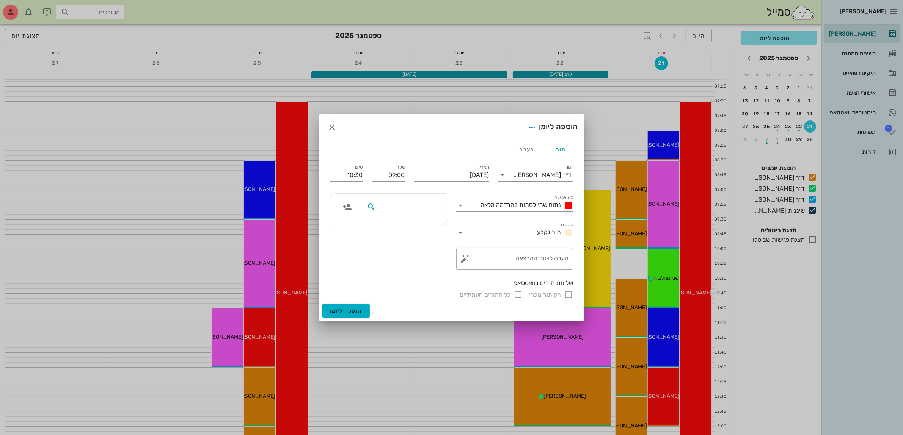
click at [406, 210] on input "text" at bounding box center [406, 207] width 58 height 10
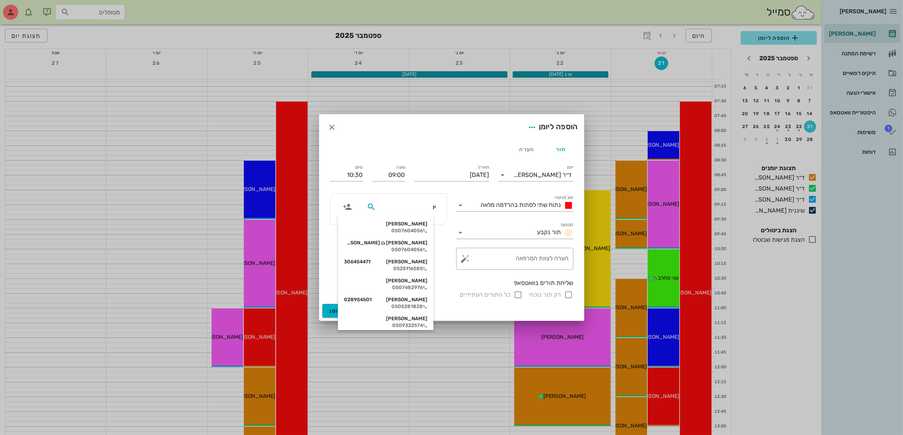
type input "[PERSON_NAME]"
click at [414, 283] on div "[PERSON_NAME] 028954501" at bounding box center [387, 281] width 83 height 6
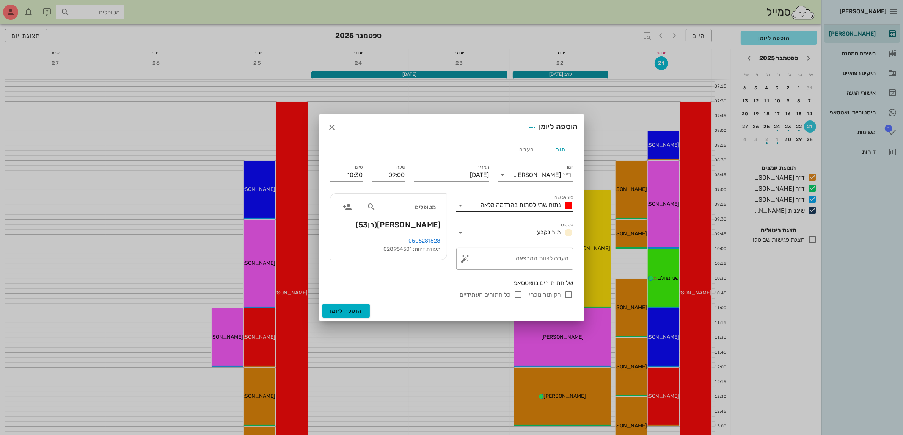
click at [525, 208] on span "נתוח שתי לסתות בהרדמה מלאה" at bounding box center [521, 204] width 80 height 7
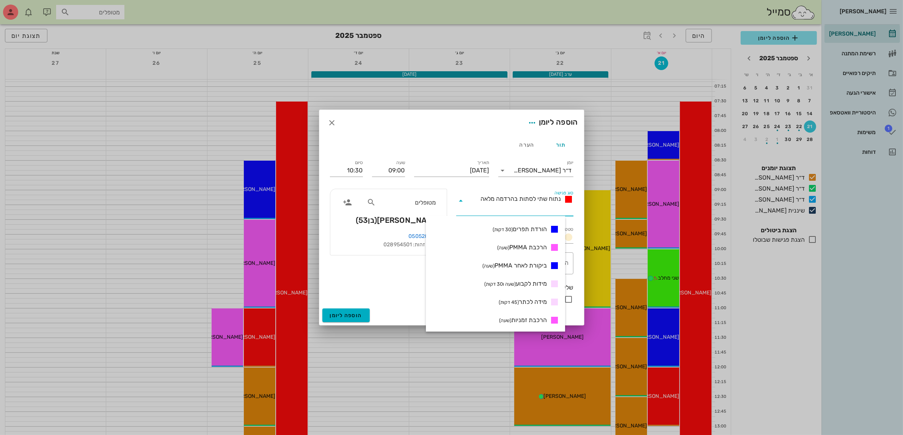
scroll to position [237, 0]
click at [538, 321] on span "הרכבת קבוע (שעה ו30 דקות)" at bounding box center [514, 319] width 63 height 9
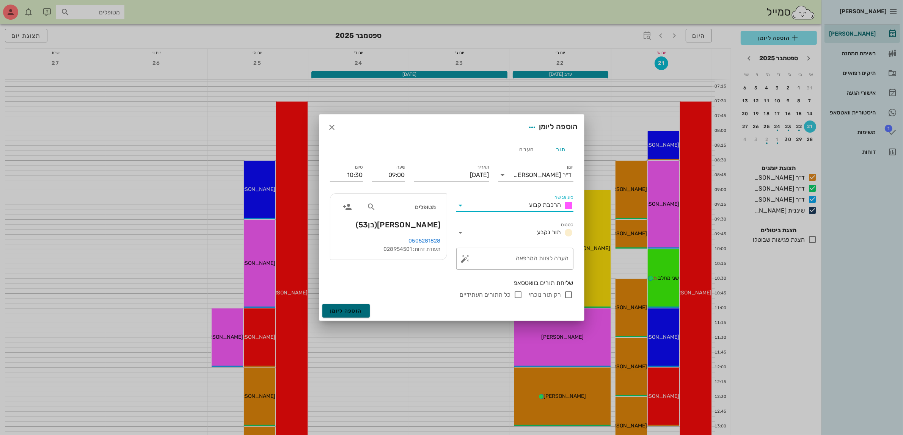
click at [349, 311] on span "הוספה ליומן" at bounding box center [346, 311] width 32 height 6
